Goal: Navigation & Orientation: Find specific page/section

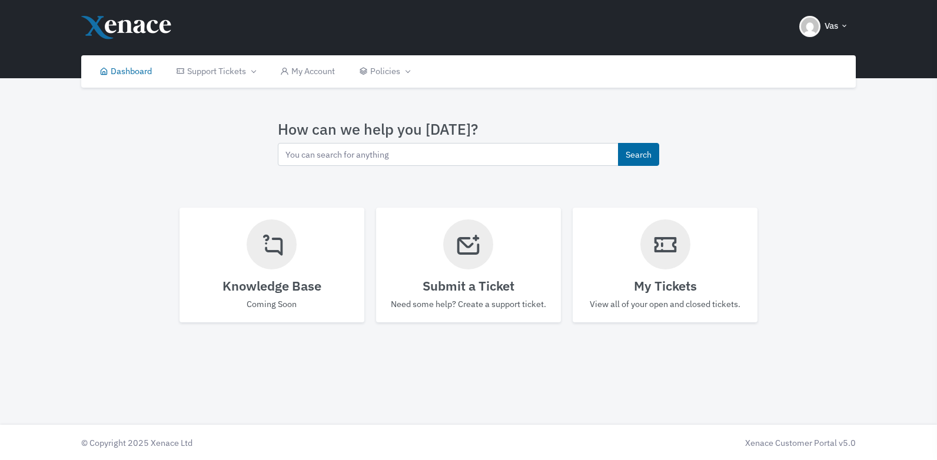
click at [684, 260] on div at bounding box center [665, 244] width 50 height 50
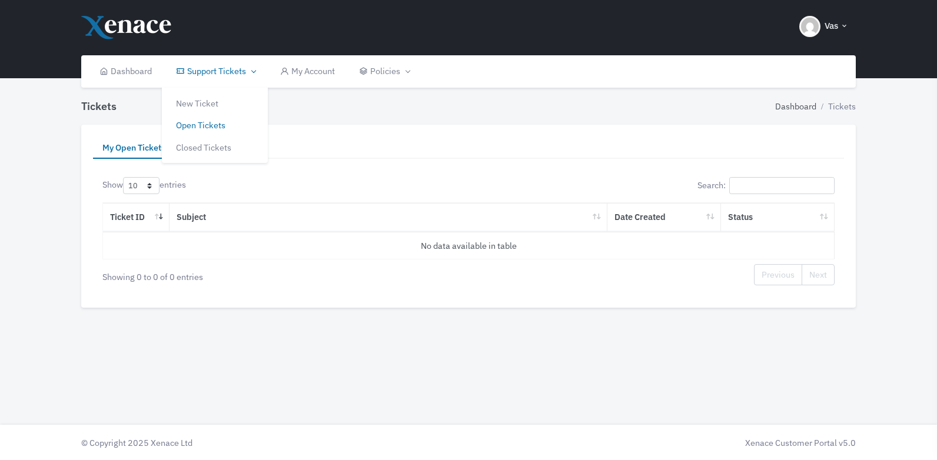
click at [229, 72] on link "Support Tickets" at bounding box center [216, 71] width 104 height 32
click at [218, 128] on link "Open Tickets" at bounding box center [215, 125] width 106 height 22
click at [136, 74] on link "Dashboard" at bounding box center [125, 71] width 77 height 32
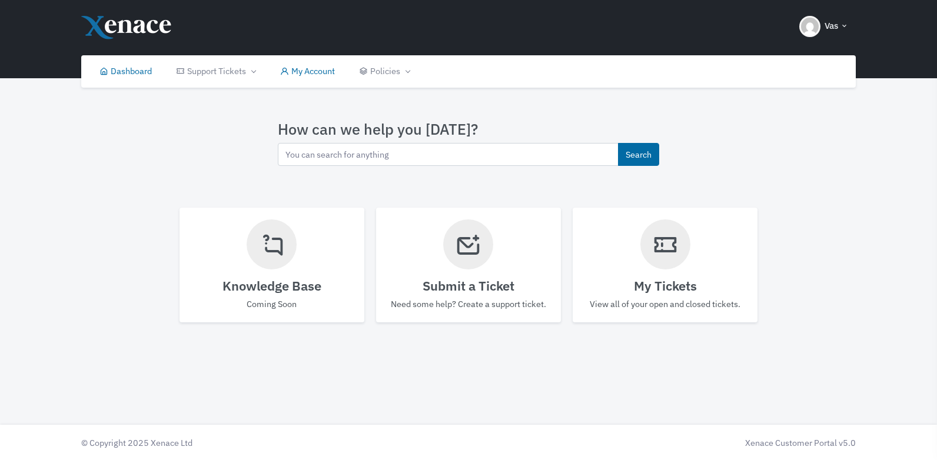
click at [325, 81] on link "My Account" at bounding box center [307, 71] width 79 height 32
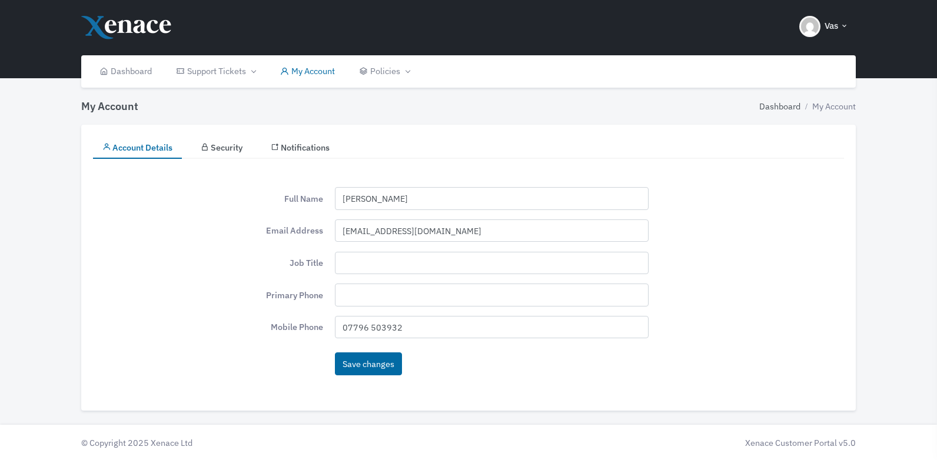
click at [328, 72] on link "My Account" at bounding box center [307, 71] width 79 height 32
click at [768, 102] on link "Dashboard" at bounding box center [779, 106] width 41 height 13
